Goal: Register for event/course: Sign up to attend an event or enroll in a course

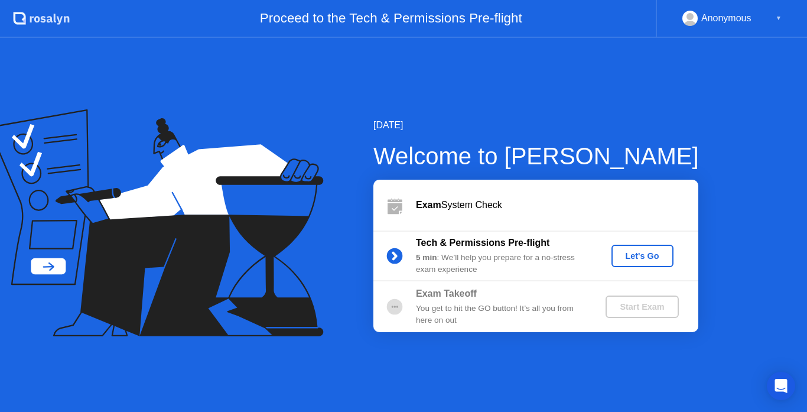
click at [645, 255] on div "Let's Go" at bounding box center [642, 255] width 53 height 9
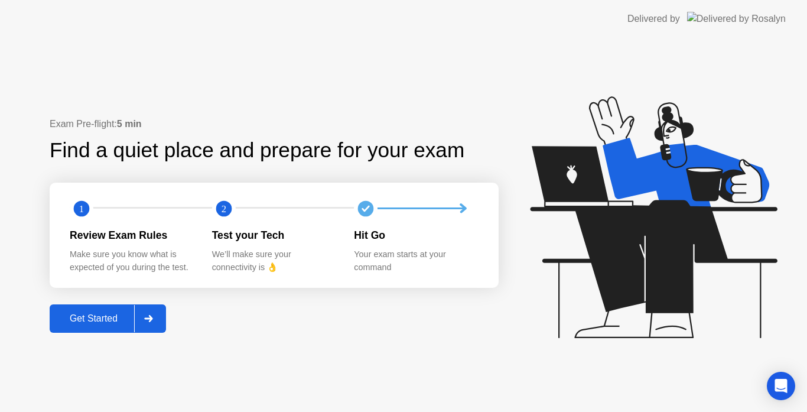
click at [97, 314] on div "Get Started" at bounding box center [93, 318] width 81 height 11
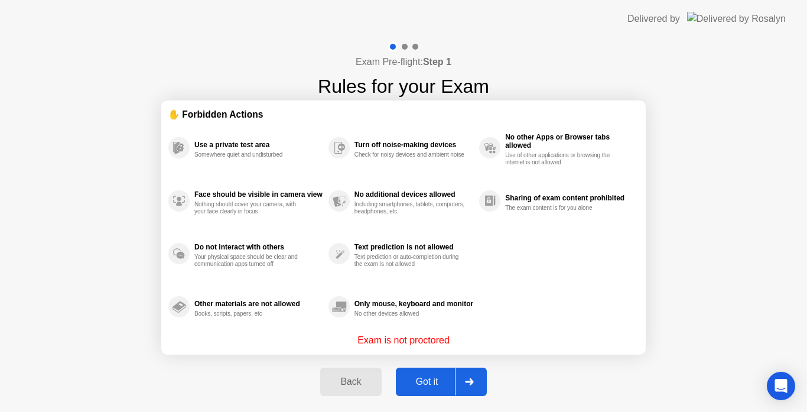
click at [438, 381] on div "Got it" at bounding box center [428, 382] width 56 height 11
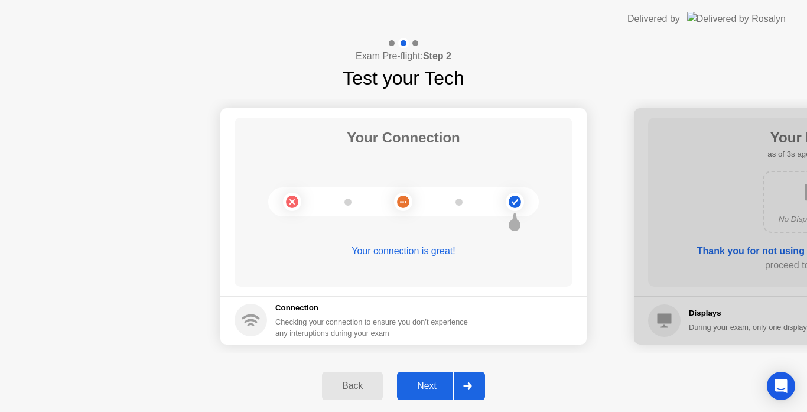
click at [426, 388] on div "Next" at bounding box center [427, 386] width 53 height 11
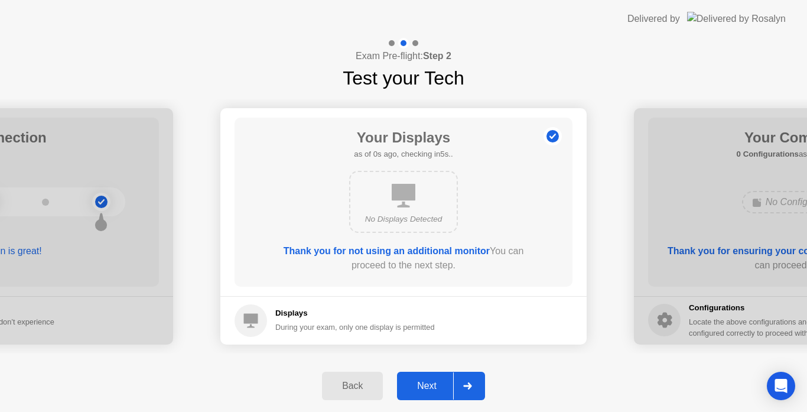
click at [434, 381] on div "Next" at bounding box center [427, 386] width 53 height 11
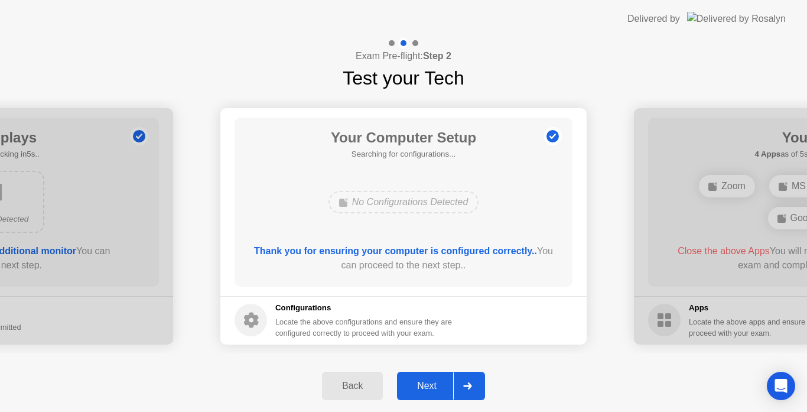
click at [433, 385] on div "Next" at bounding box center [427, 386] width 53 height 11
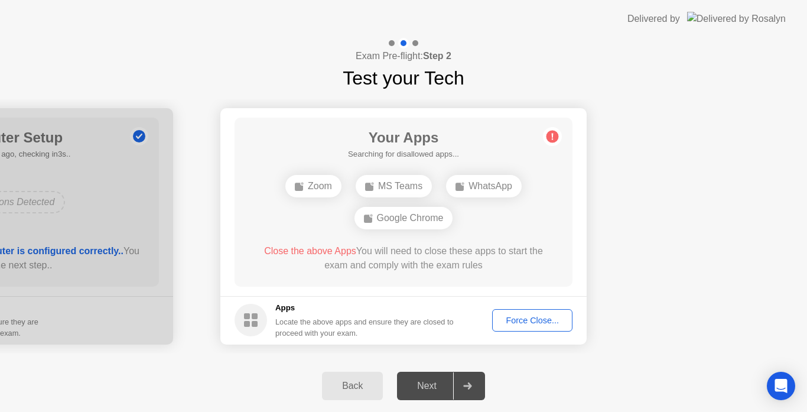
click at [516, 322] on div "Force Close..." at bounding box center [533, 320] width 72 height 9
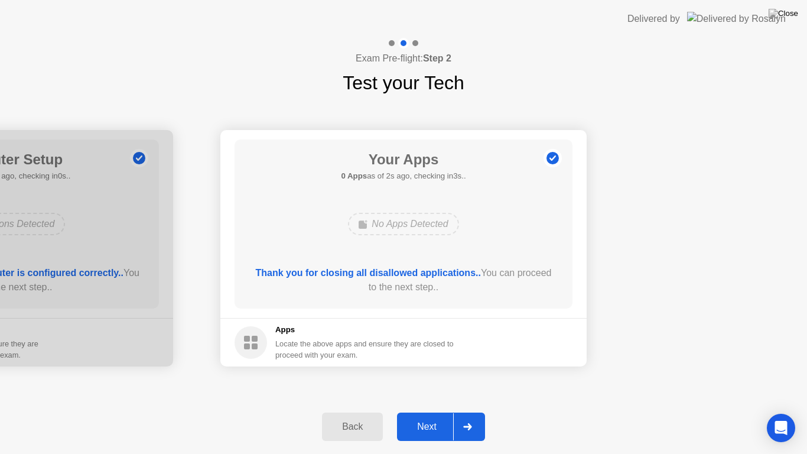
click at [427, 411] on div "Next" at bounding box center [427, 426] width 53 height 11
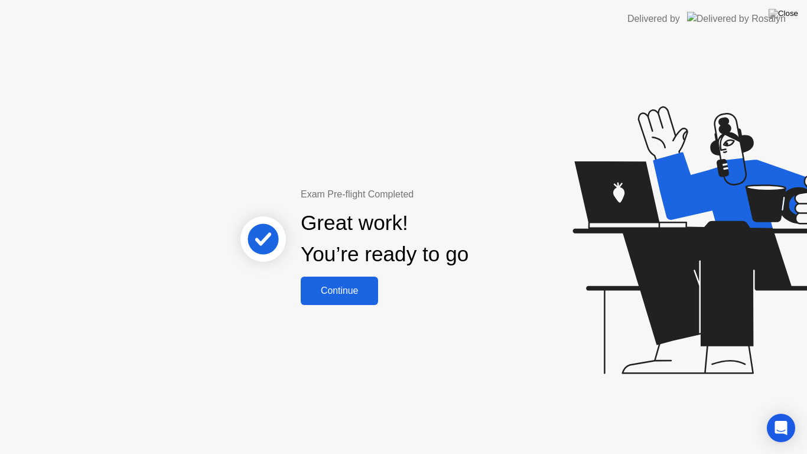
click at [349, 296] on div "Continue" at bounding box center [339, 290] width 70 height 11
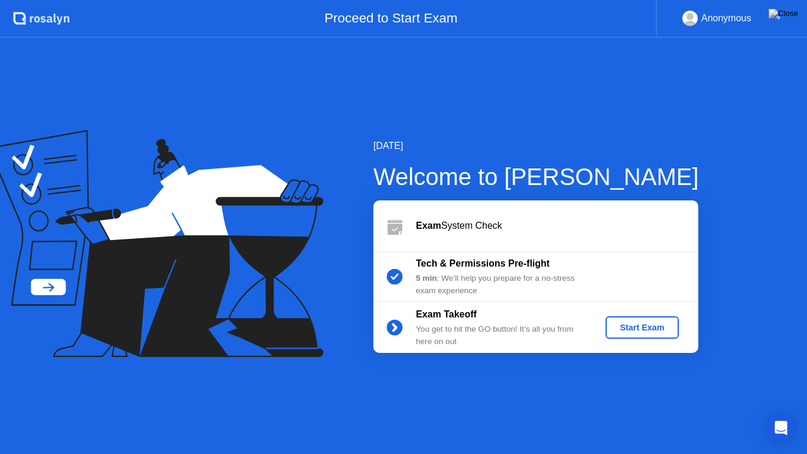
click at [632, 329] on div "Start Exam" at bounding box center [642, 327] width 63 height 9
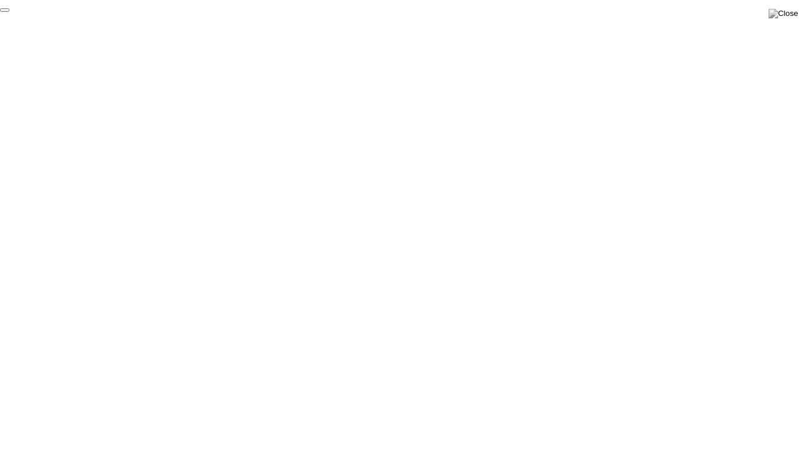
click div "End Proctoring Session"
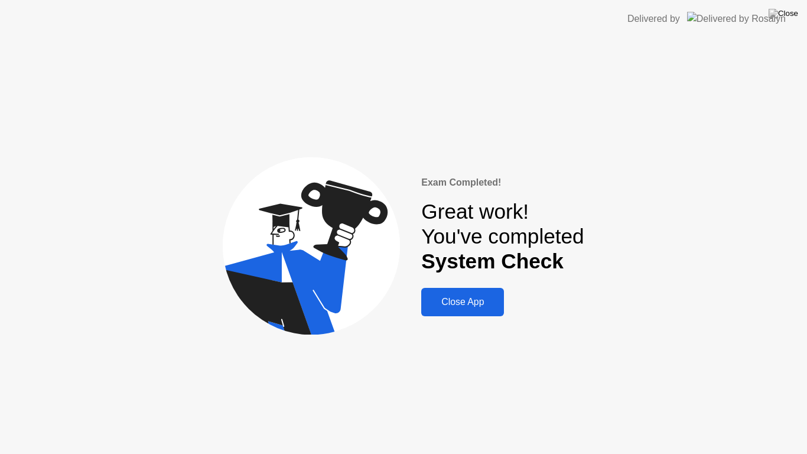
click at [482, 303] on div "Close App" at bounding box center [463, 302] width 76 height 11
